Goal: Task Accomplishment & Management: Use online tool/utility

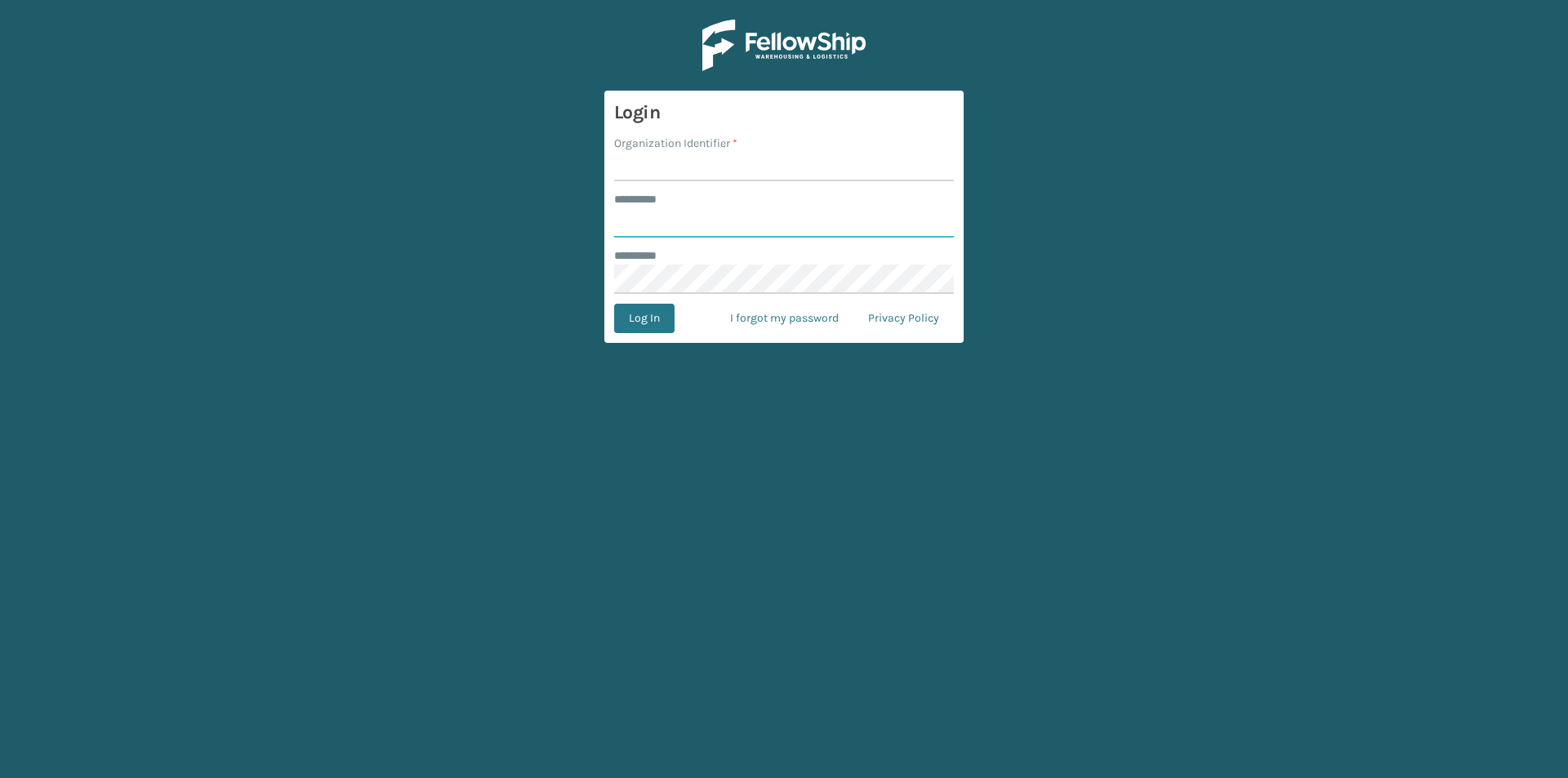
type input "******"
click at [684, 152] on input "Organization Identifier *" at bounding box center [784, 166] width 340 height 30
type input "milliard"
click at [647, 318] on button "Log In" at bounding box center [643, 318] width 60 height 30
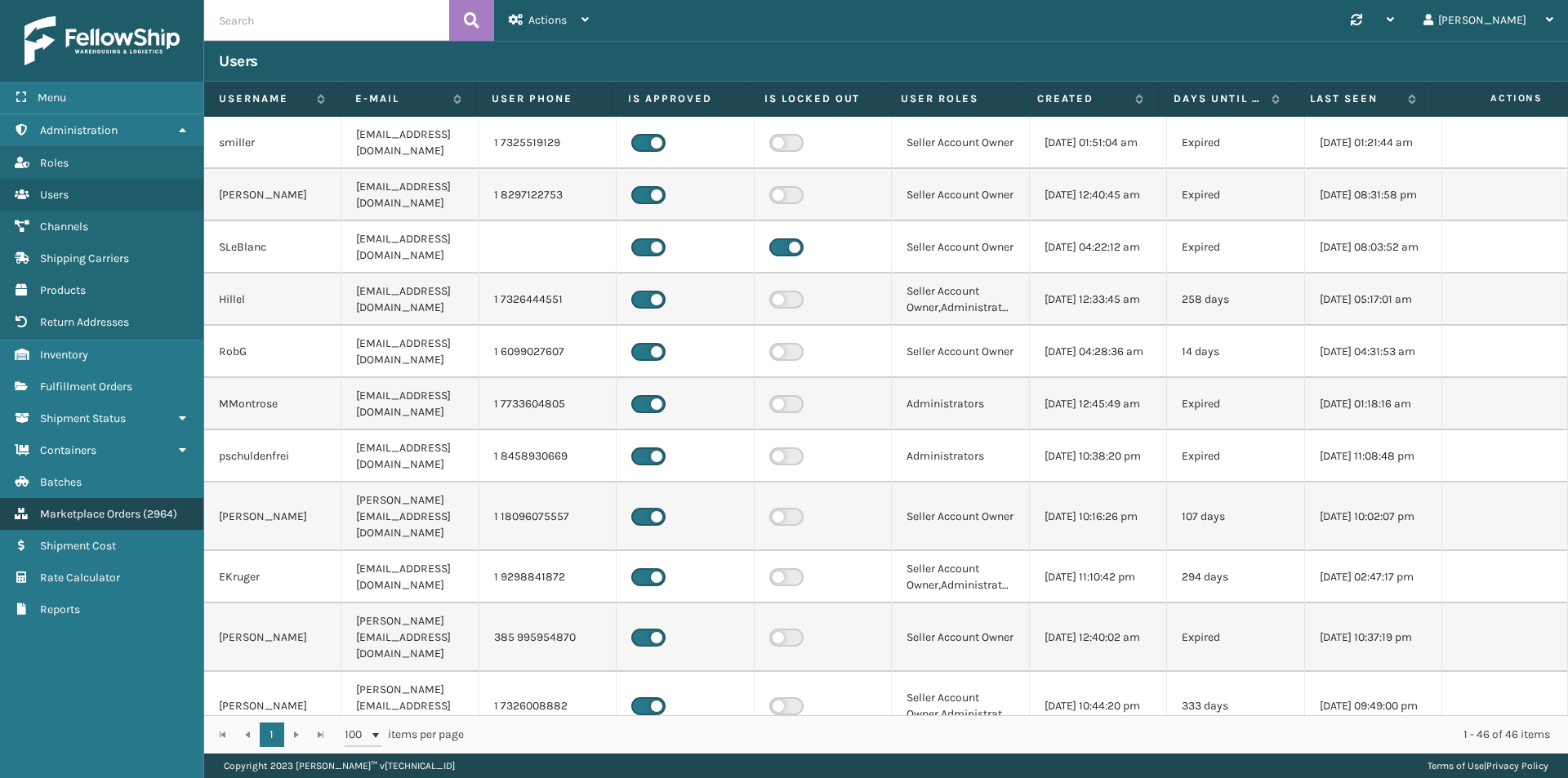
click at [160, 516] on span "( 2964 )" at bounding box center [160, 514] width 34 height 14
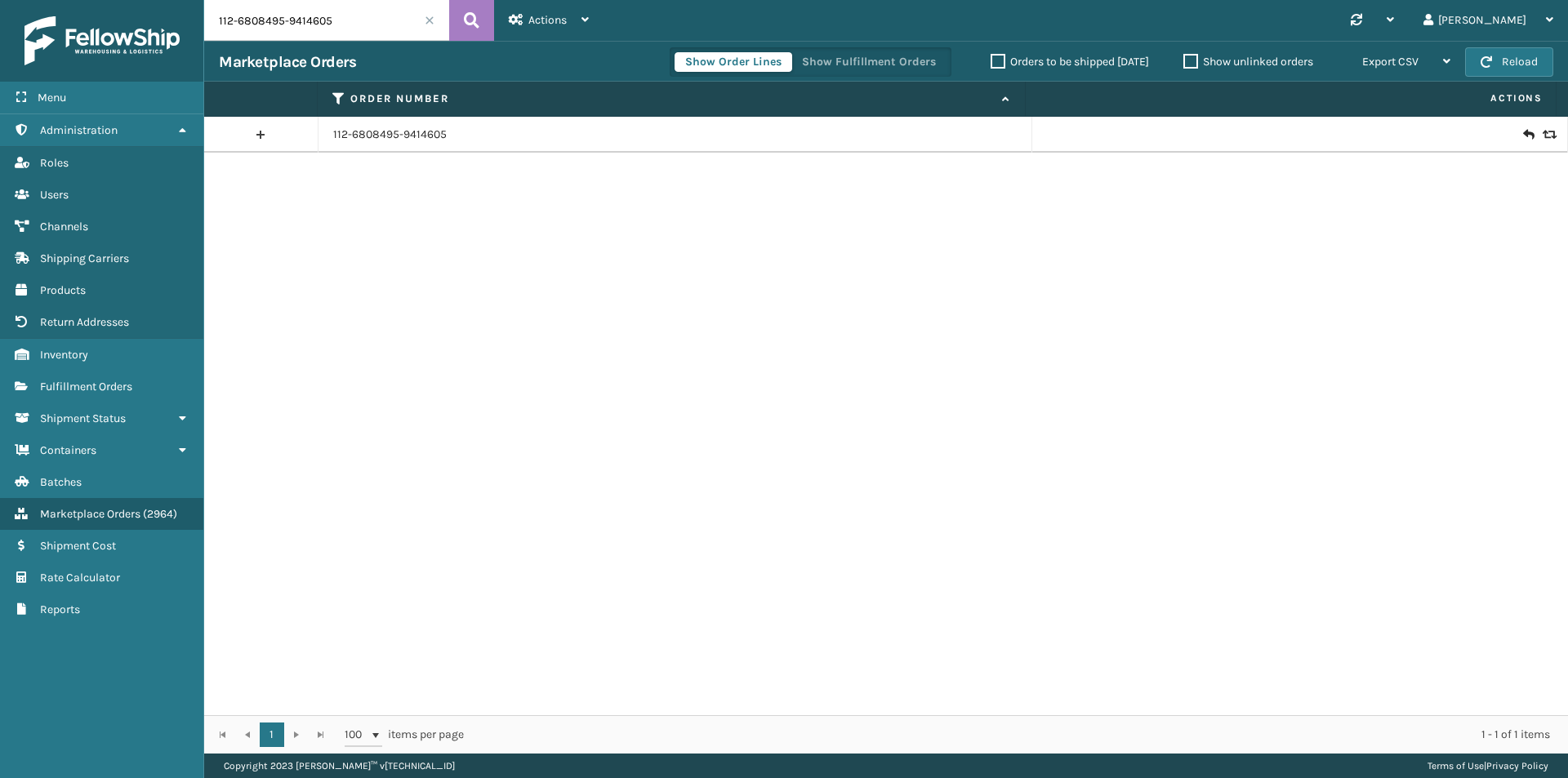
click at [358, 31] on input "112-6808495-9414605" at bounding box center [326, 20] width 245 height 41
paste input "4-4860814-0007437"
type input "114-4860814-0007437"
click at [464, 22] on icon at bounding box center [472, 20] width 16 height 24
click at [410, 138] on link "114-4860814-0007437" at bounding box center [389, 134] width 112 height 17
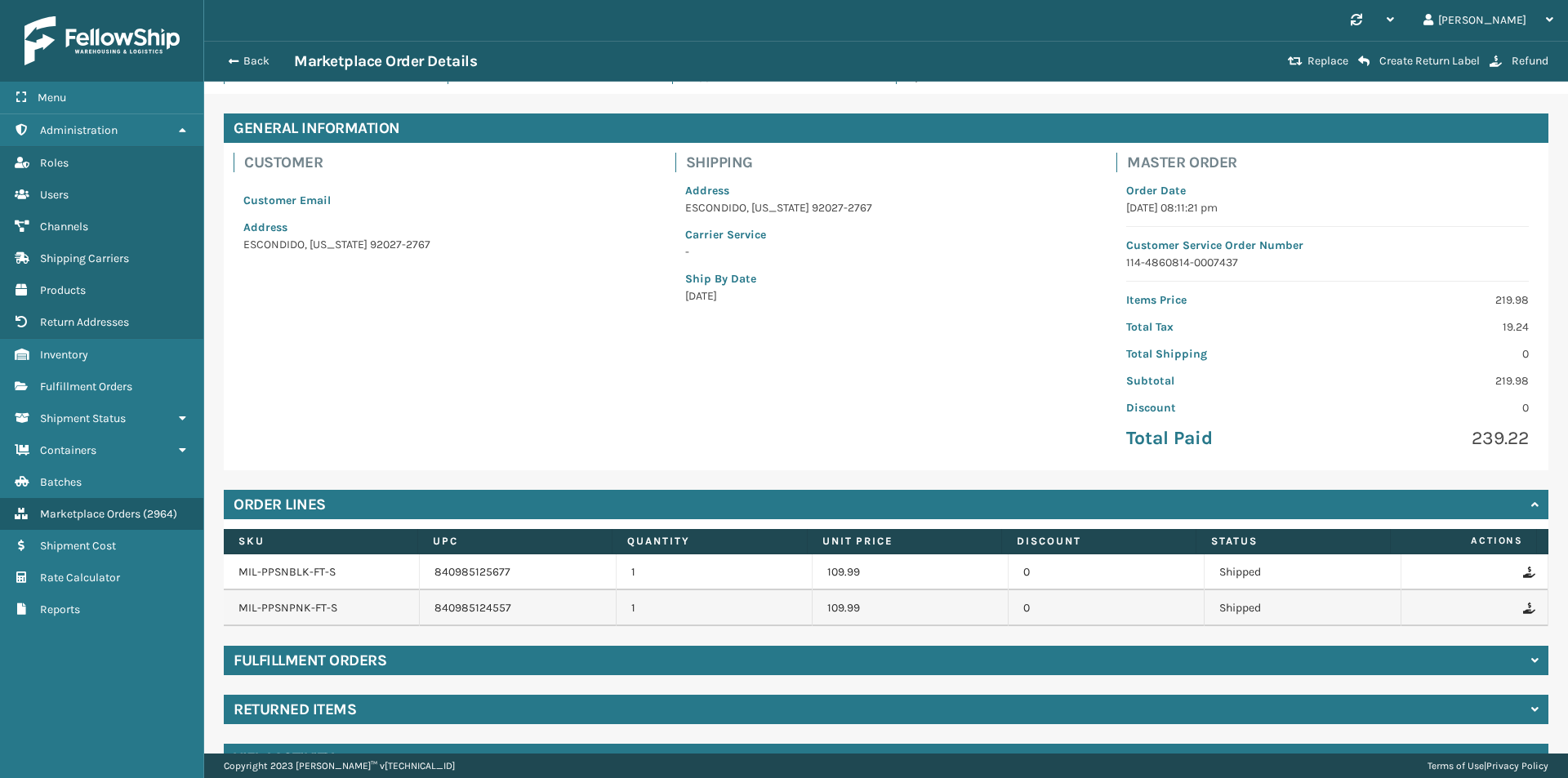
scroll to position [84, 0]
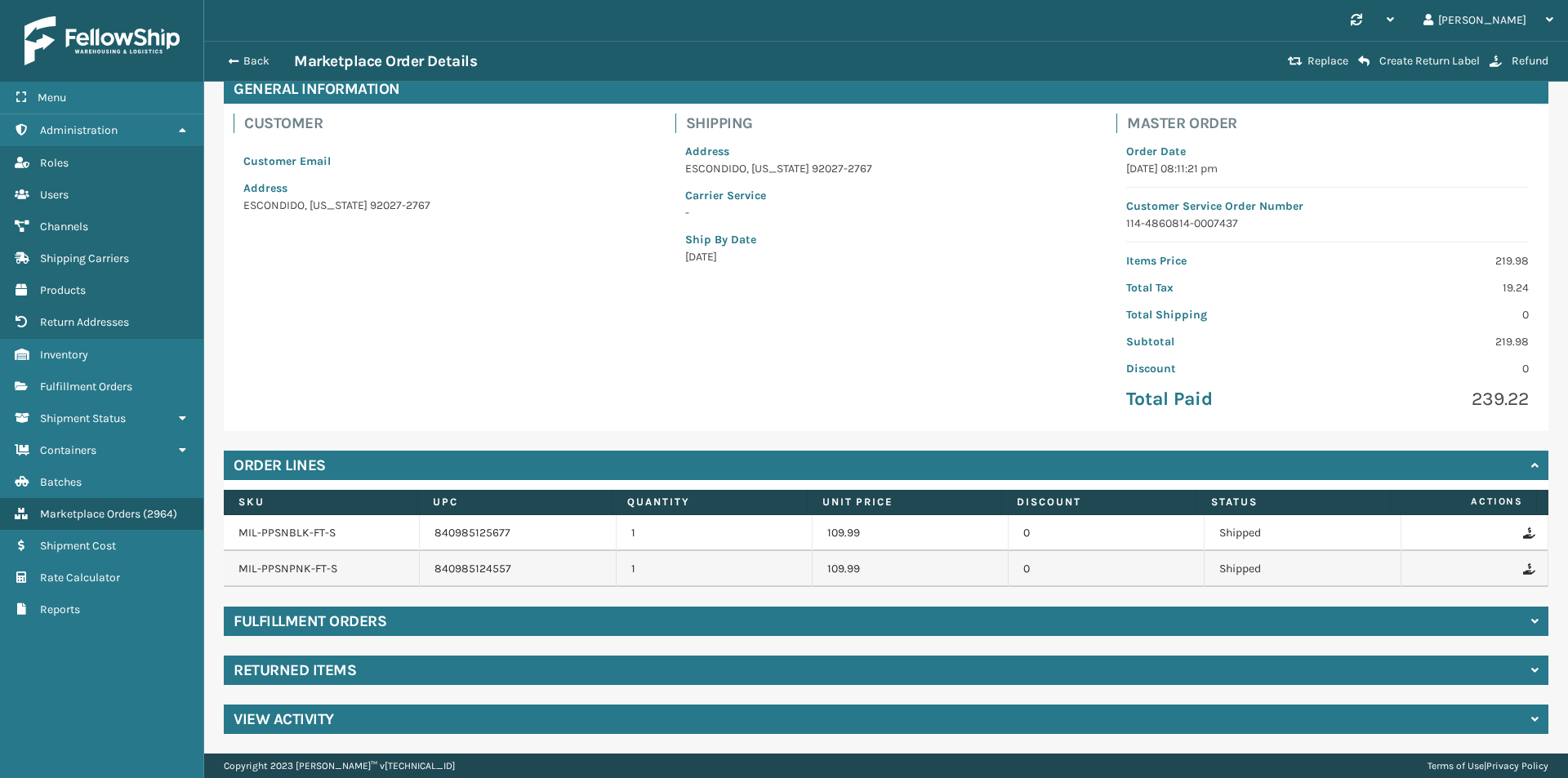
click at [367, 670] on div "Returned Items" at bounding box center [886, 670] width 1324 height 30
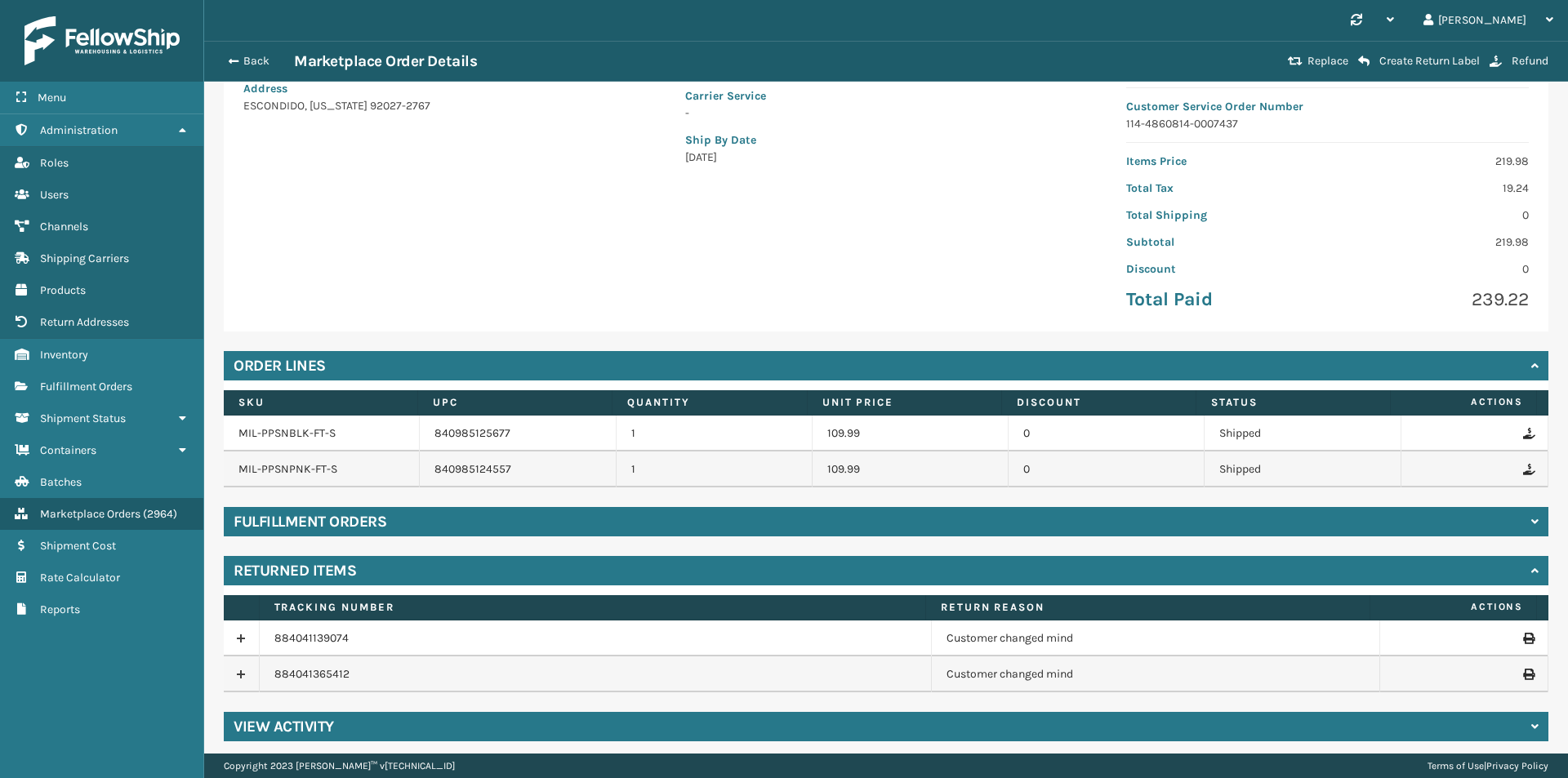
scroll to position [190, 0]
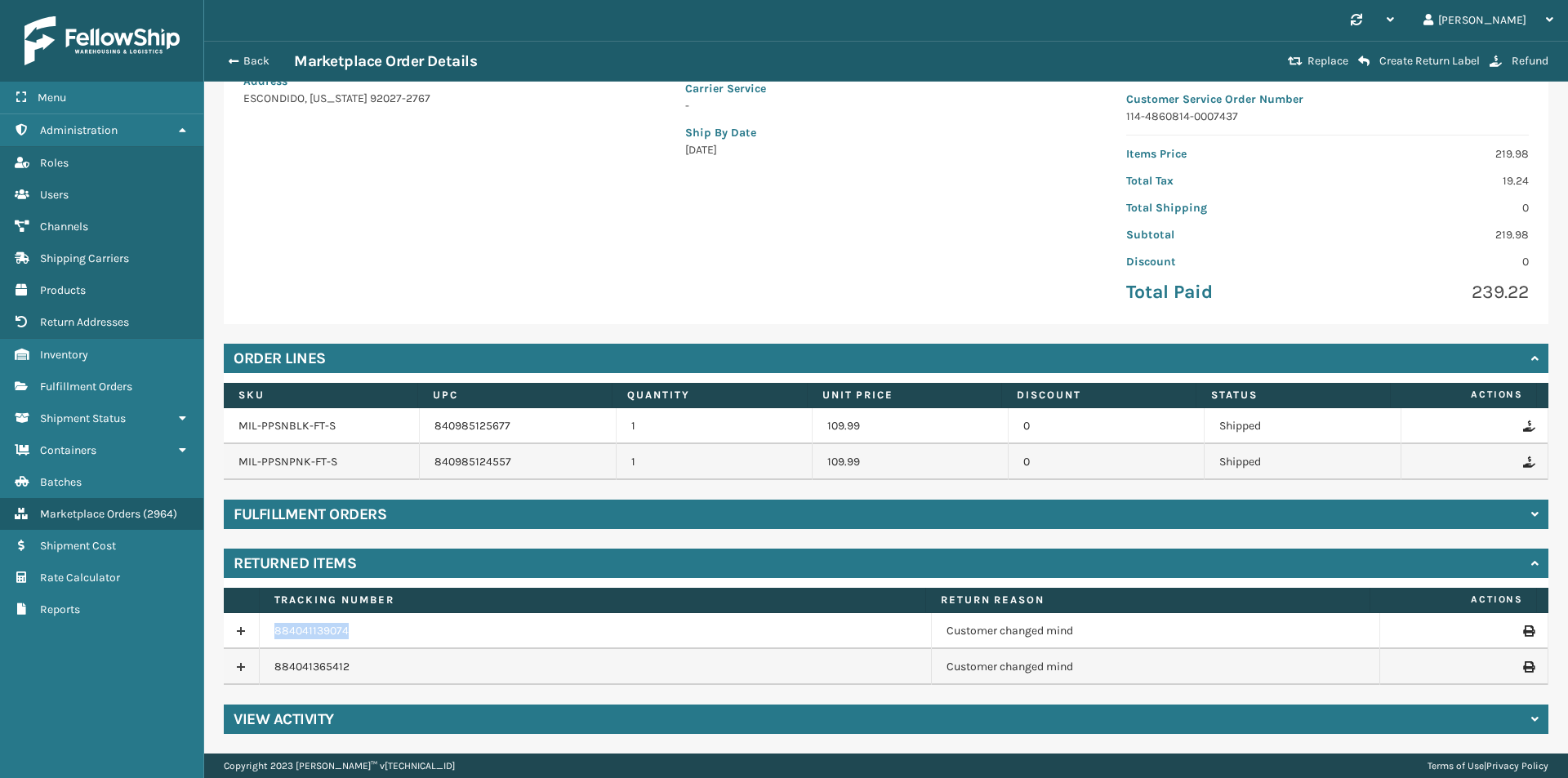
drag, startPoint x: 395, startPoint y: 633, endPoint x: 254, endPoint y: 632, distance: 141.0
click at [254, 632] on tr "884041139074 Customer changed mind" at bounding box center [886, 630] width 1324 height 36
copy tr "884041139074"
drag, startPoint x: 364, startPoint y: 672, endPoint x: 273, endPoint y: 672, distance: 91.0
click at [273, 672] on td "884041365412" at bounding box center [595, 666] width 672 height 36
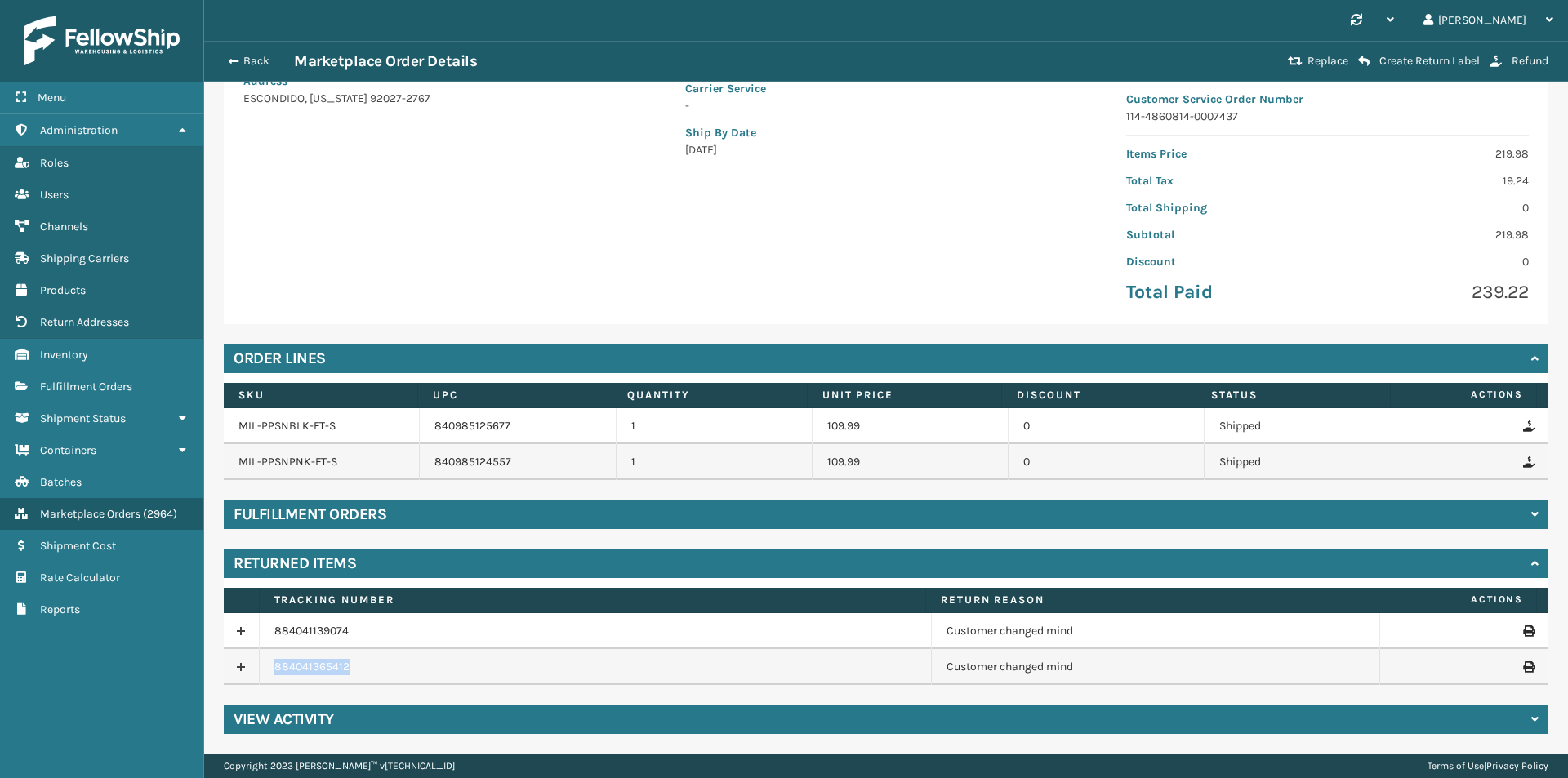
copy link "884041365412"
click at [265, 63] on button "Back" at bounding box center [256, 61] width 75 height 15
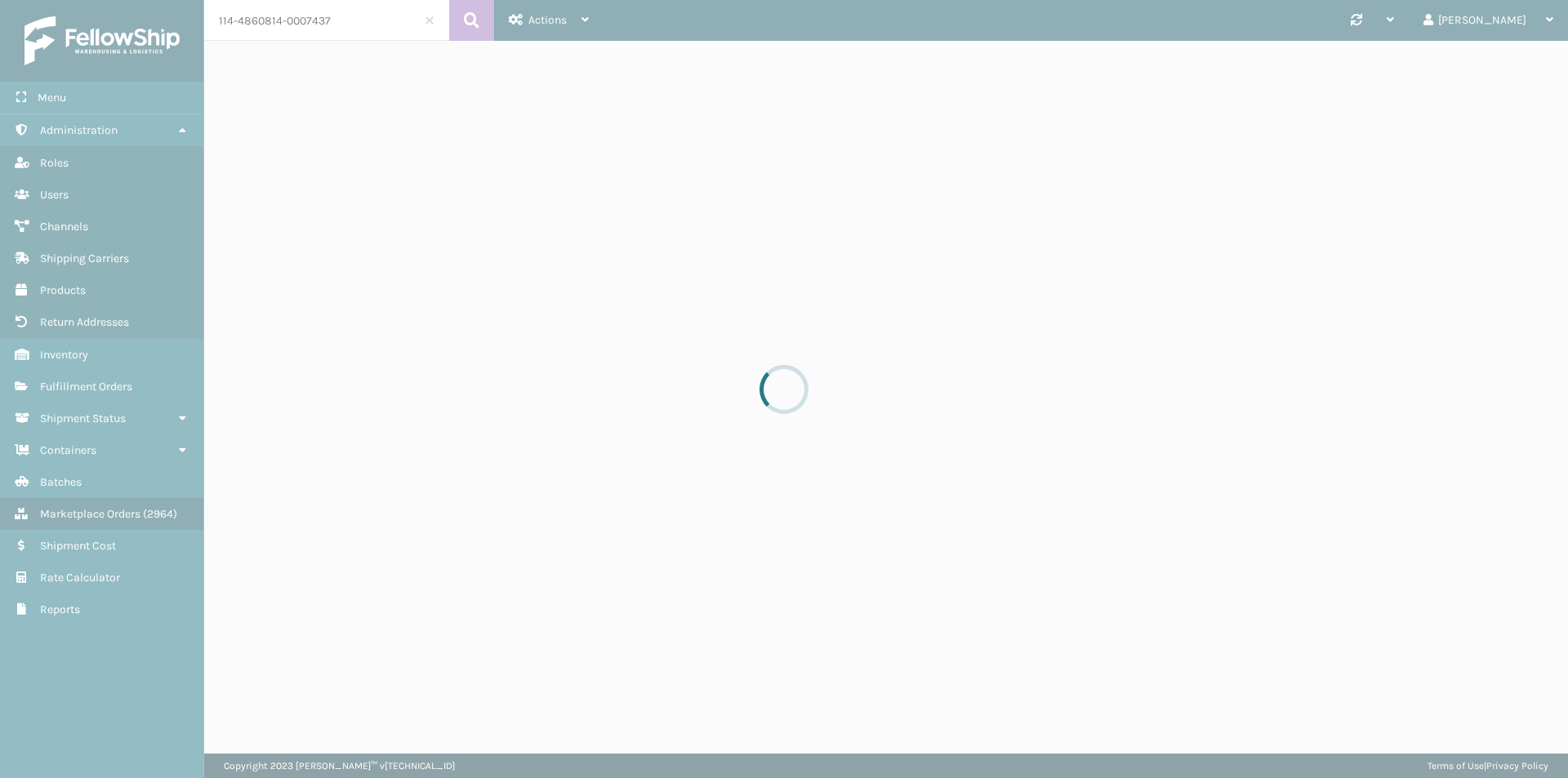
click at [350, 31] on input "114-4860814-0007437" at bounding box center [326, 20] width 245 height 41
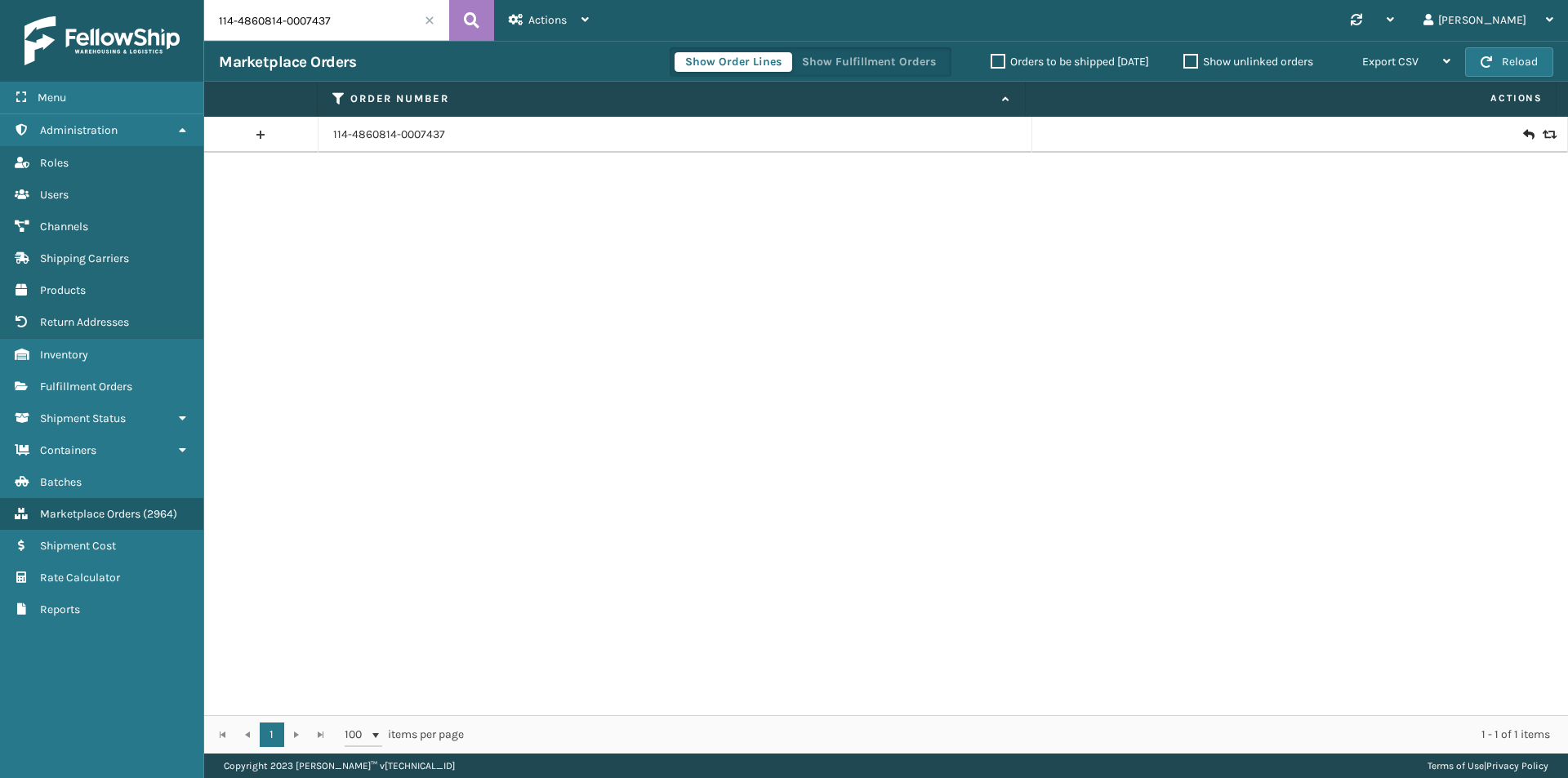
paste input "1-8950023-7151430"
type input "111-8950023-7151430"
click at [1523, 135] on icon at bounding box center [1527, 134] width 10 height 17
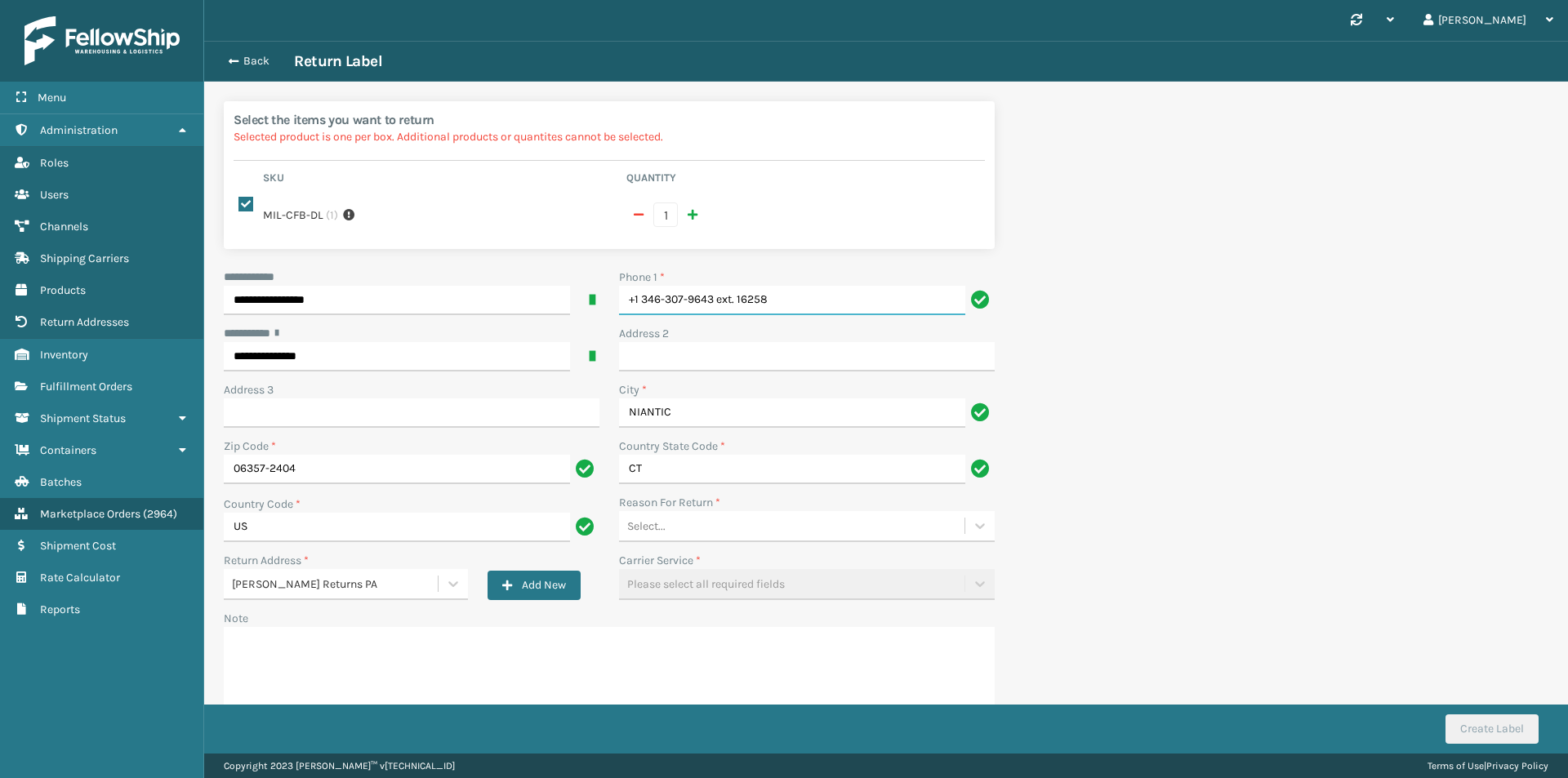
click at [839, 286] on input "+1 346-307-9643 ext. 16258" at bounding box center [791, 301] width 346 height 30
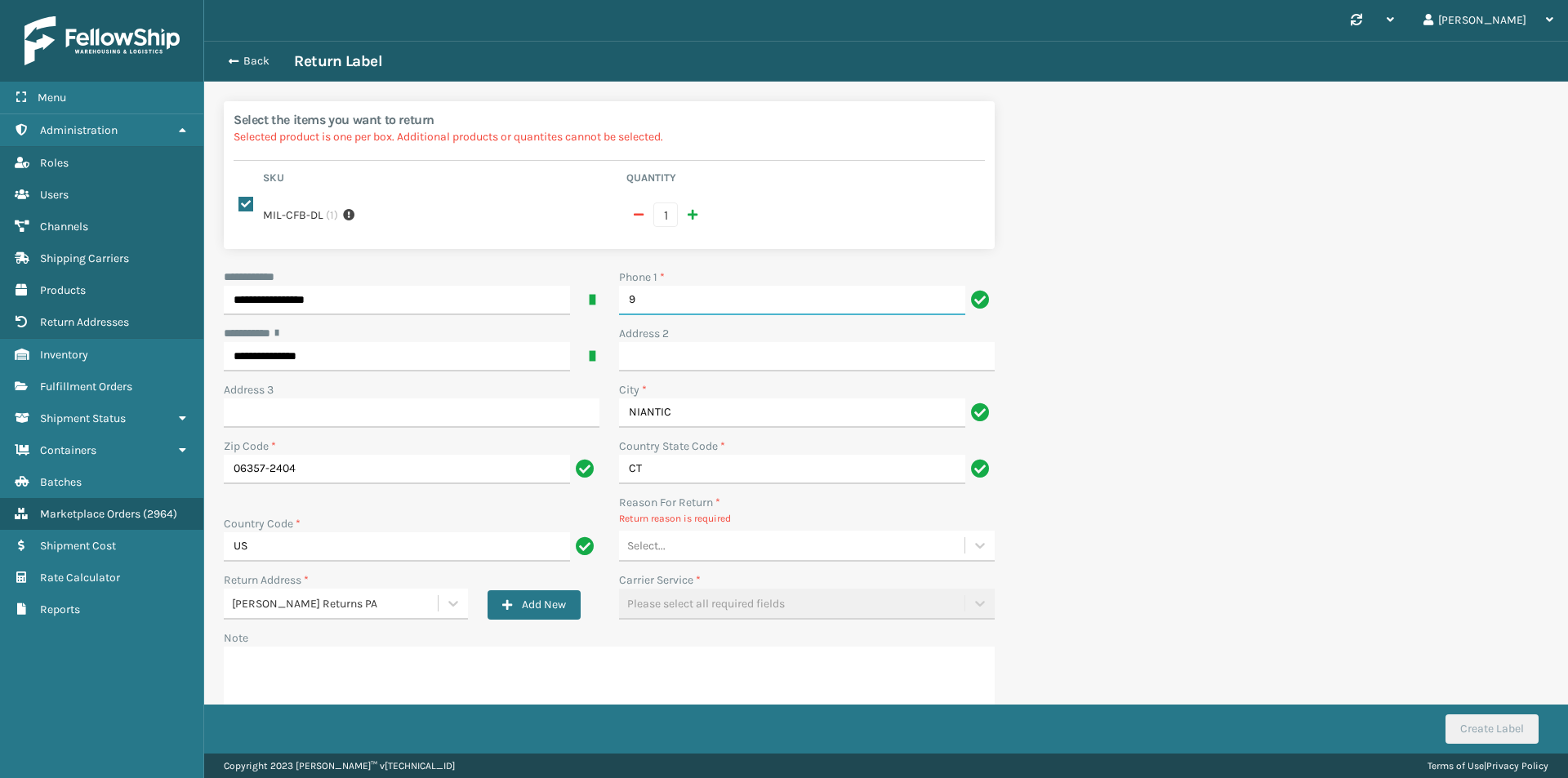
type input "9999999999"
click at [734, 532] on div "Select..." at bounding box center [791, 545] width 345 height 27
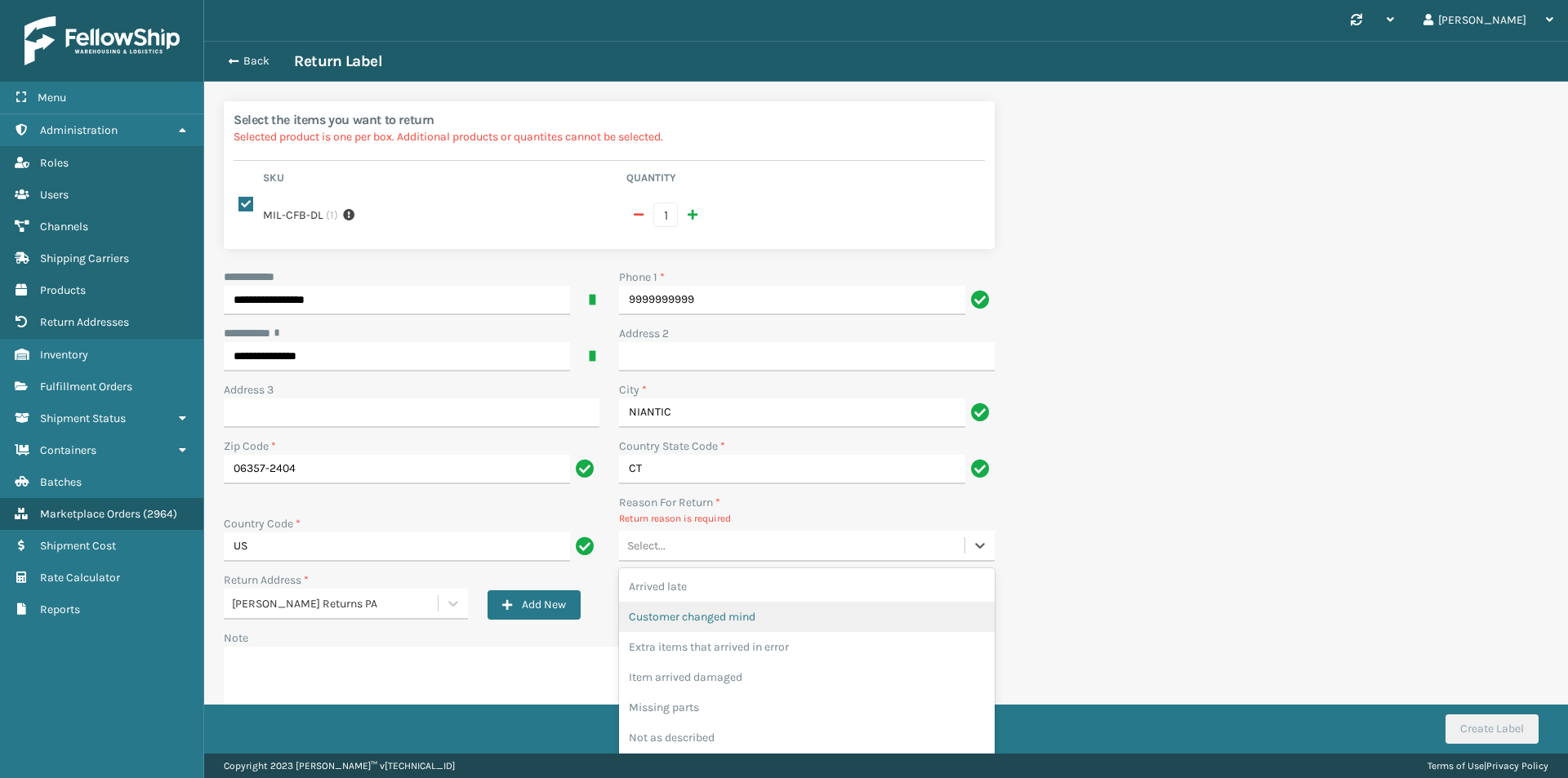
click at [716, 603] on div "Customer changed mind" at bounding box center [806, 616] width 376 height 30
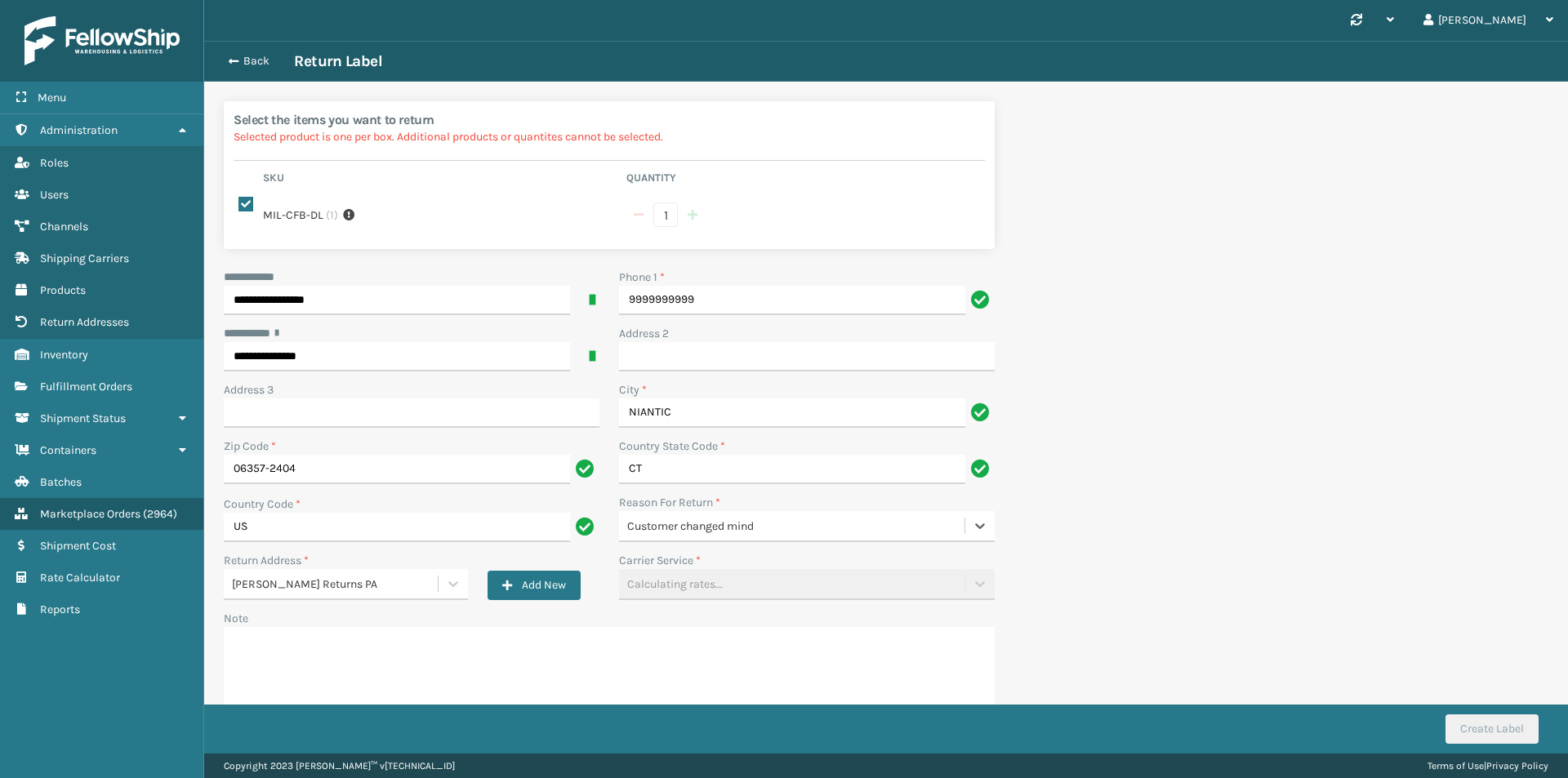
click at [730, 579] on div "Carrier Service * Calculating rates..." at bounding box center [806, 575] width 376 height 48
click at [840, 518] on div "Customer changed mind" at bounding box center [796, 526] width 339 height 17
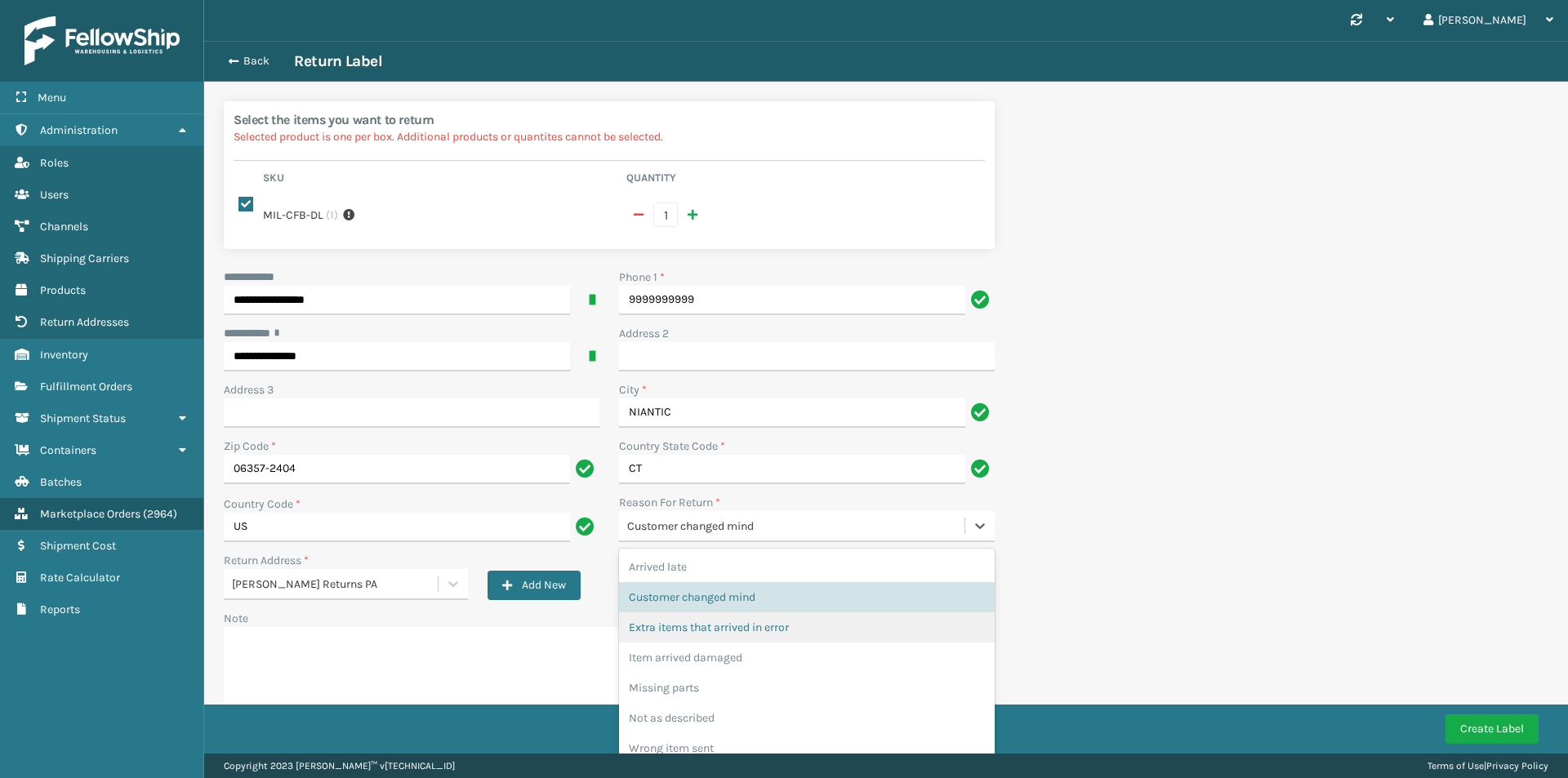
click at [756, 618] on div "Extra items that arrived in error" at bounding box center [806, 627] width 376 height 30
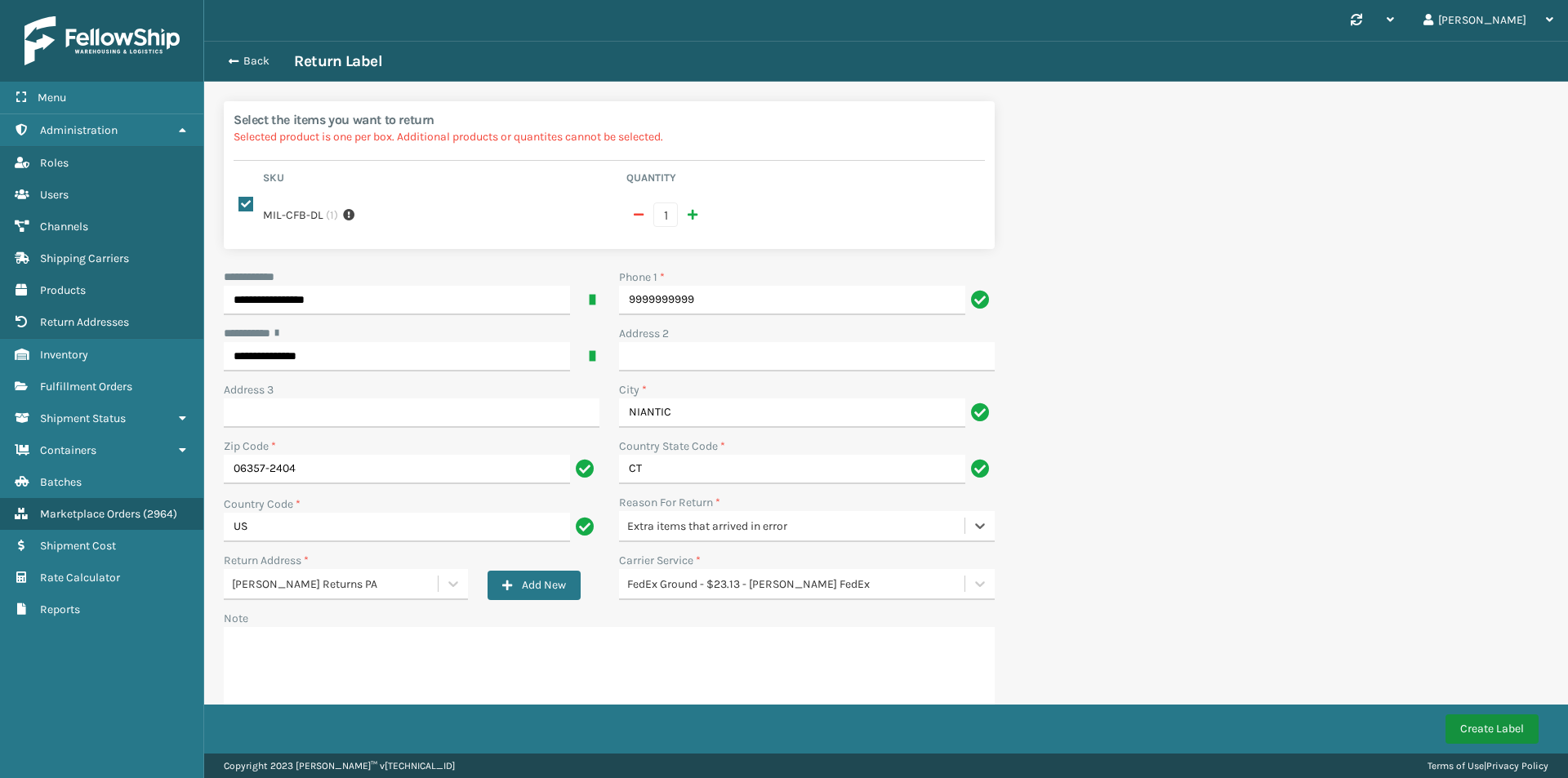
click at [1491, 735] on button "Create Label" at bounding box center [1491, 729] width 93 height 30
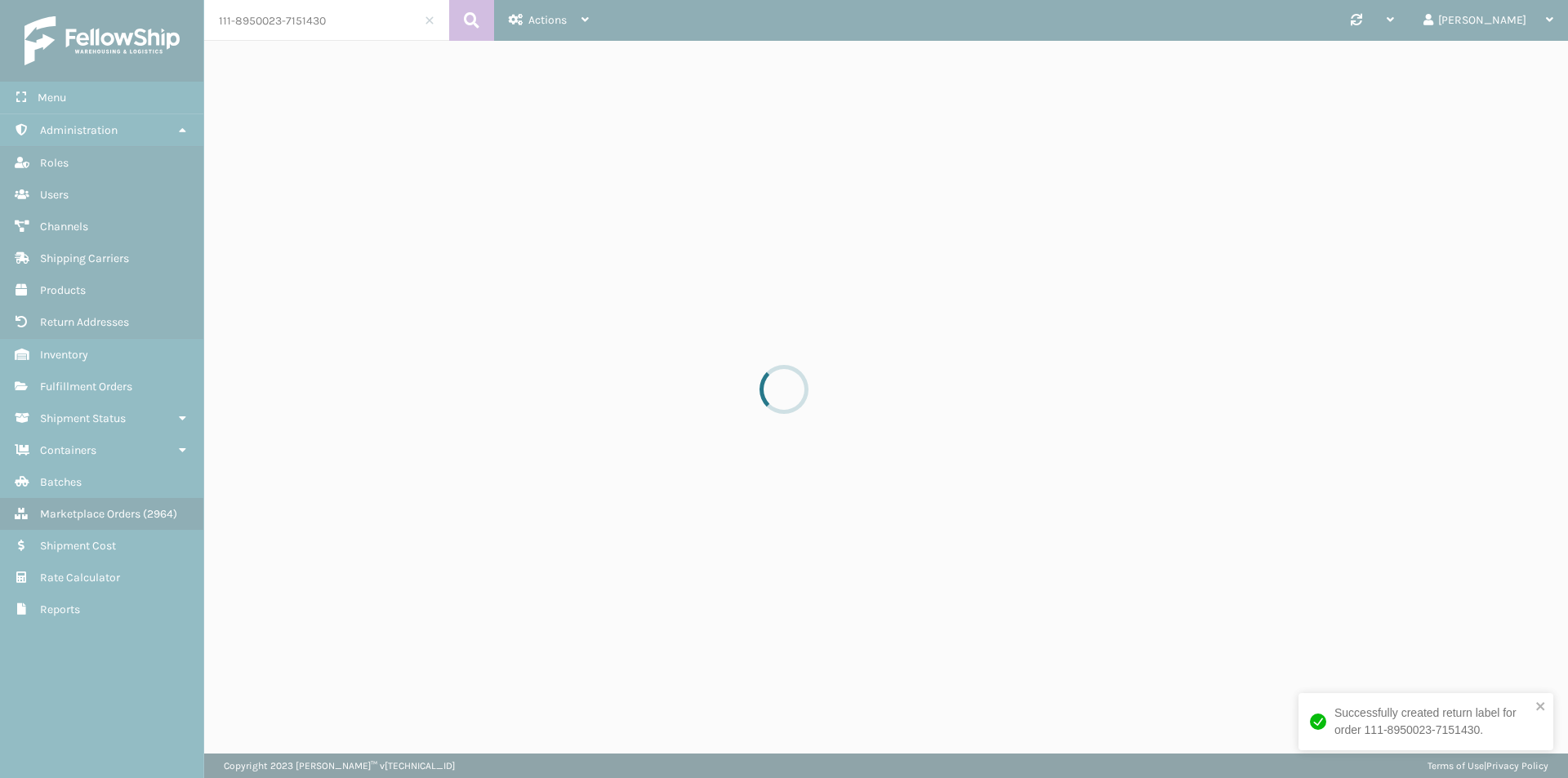
click at [247, 58] on div at bounding box center [784, 389] width 1568 height 778
